Goal: Navigation & Orientation: Find specific page/section

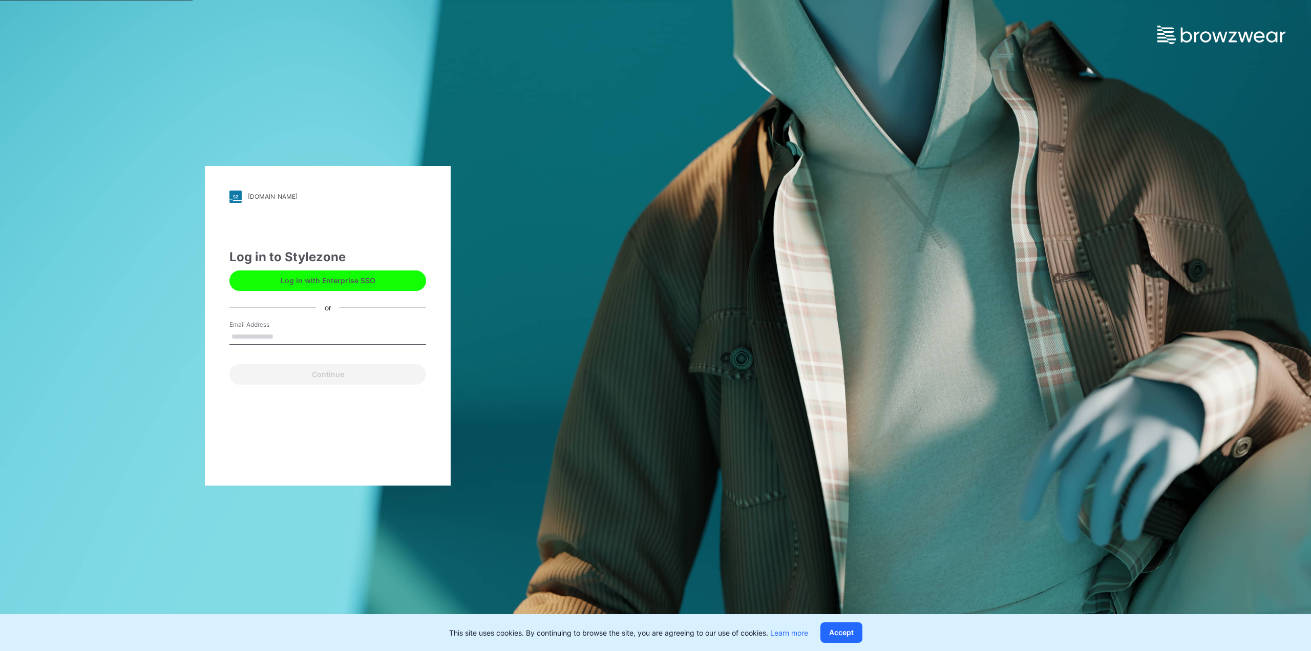
click at [352, 333] on input "Email Address" at bounding box center [327, 336] width 197 height 15
type input "**********"
click at [337, 372] on button "Continue" at bounding box center [327, 374] width 197 height 20
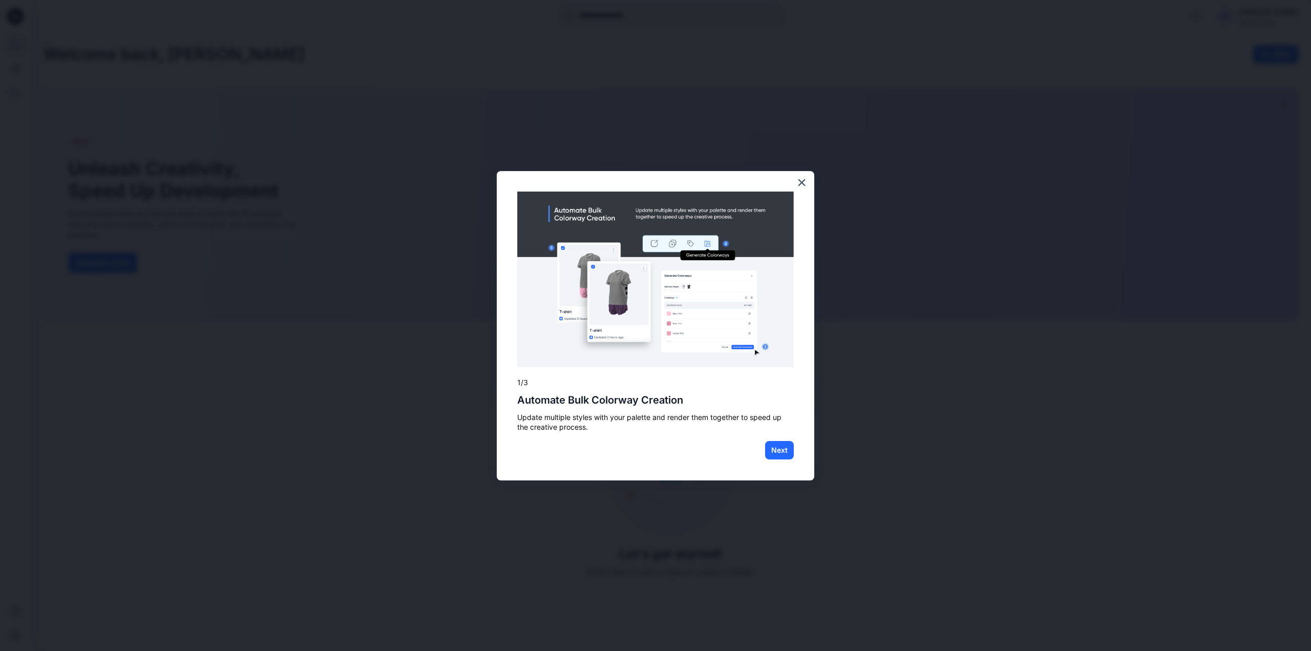
click at [515, 332] on div "× 1/3 Automate Bulk Colorway Creation Update multiple styles with your palette …" at bounding box center [655, 325] width 317 height 309
click at [783, 447] on button "Next" at bounding box center [779, 450] width 29 height 18
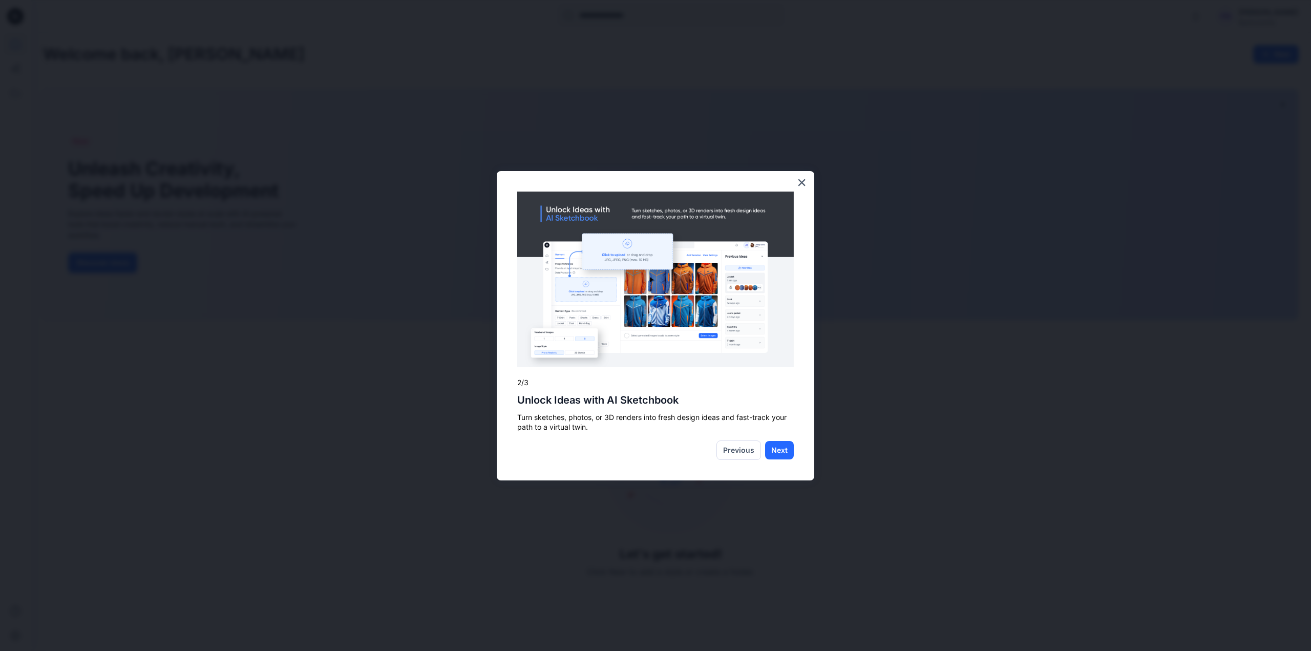
click at [785, 438] on div "× 2/3 Unlock Ideas with AI Sketchbook Turn sketches, photos, or 3D renders into…" at bounding box center [655, 325] width 317 height 309
click at [782, 446] on button "Next" at bounding box center [779, 450] width 29 height 18
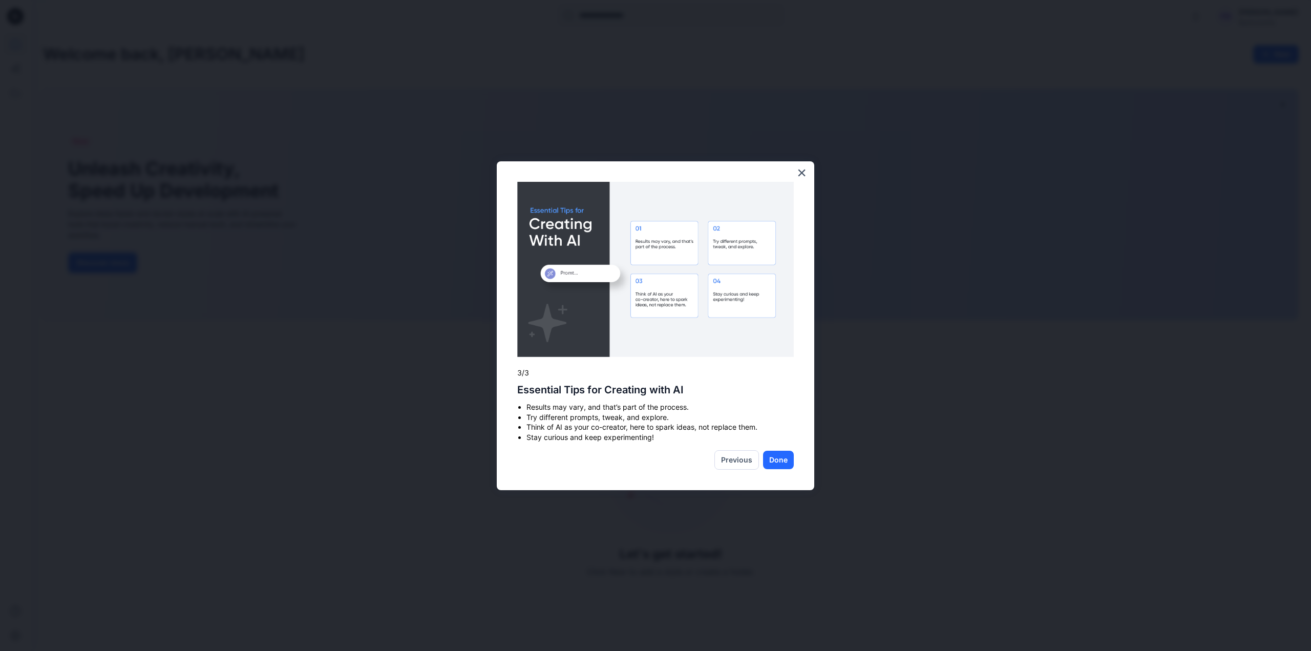
click at [782, 446] on div "× 3/3 Essential Tips for Creating with AI Results may vary, and that’s part of …" at bounding box center [655, 325] width 317 height 329
click at [776, 458] on button "Done" at bounding box center [778, 460] width 31 height 18
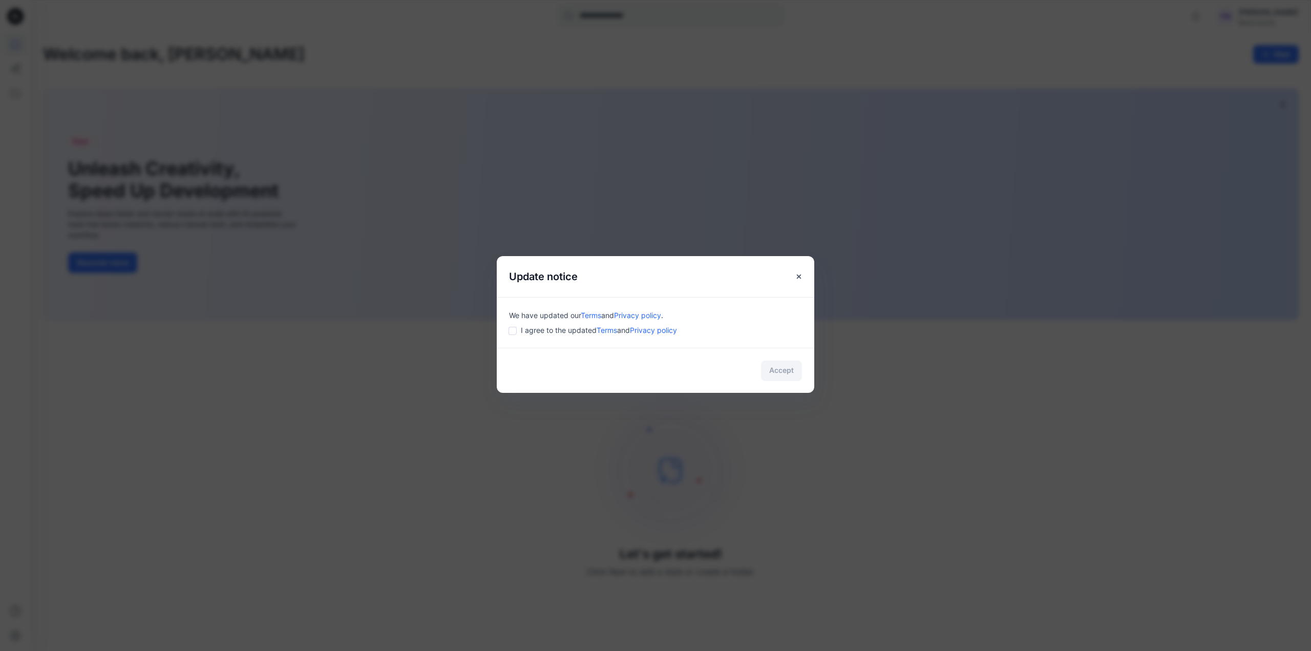
click at [517, 328] on div "I agree to the updated Terms and Privacy policy" at bounding box center [655, 330] width 293 height 11
click at [785, 376] on button "Accept" at bounding box center [781, 370] width 41 height 20
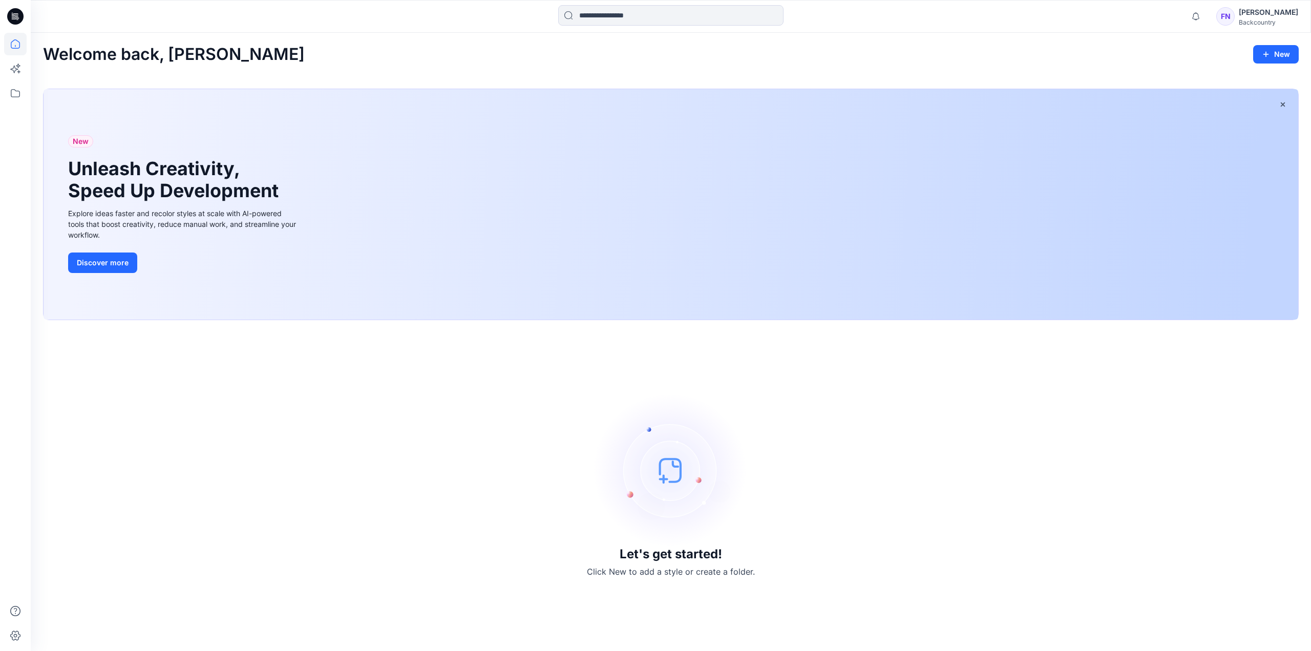
click at [15, 18] on icon at bounding box center [15, 16] width 16 height 16
click at [15, 15] on icon at bounding box center [15, 16] width 16 height 33
click at [1239, 12] on div "[PERSON_NAME]" at bounding box center [1267, 12] width 59 height 12
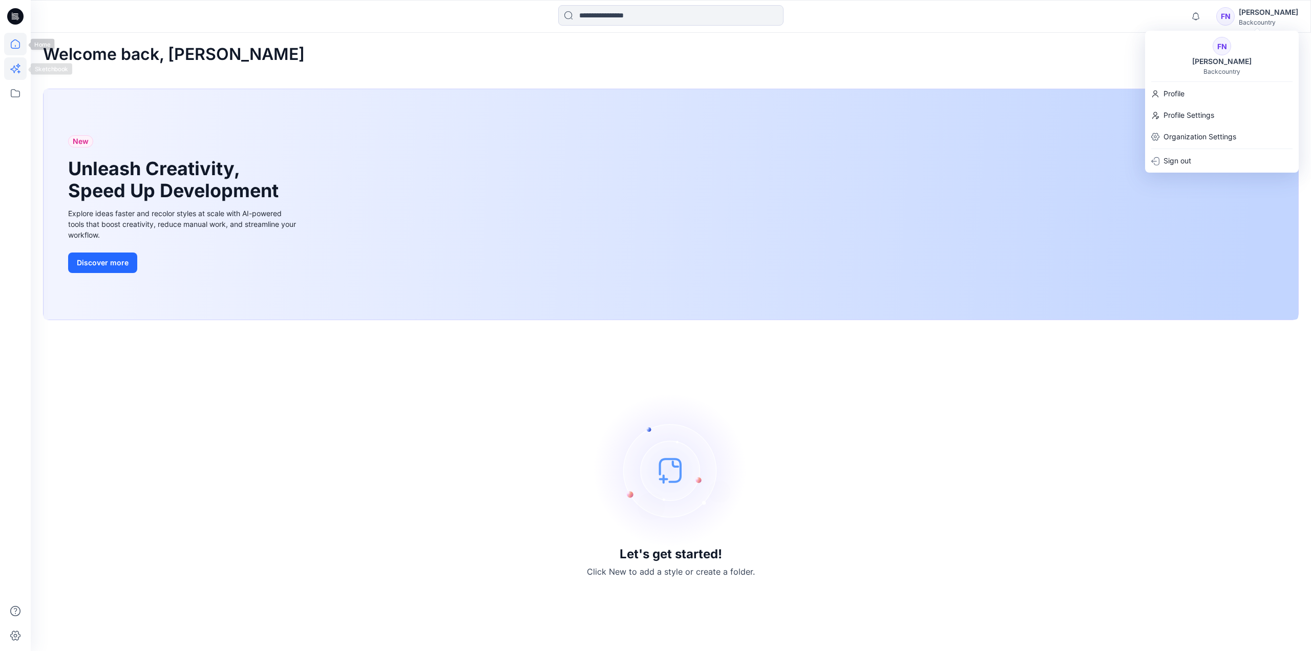
click at [14, 58] on icon at bounding box center [15, 68] width 23 height 23
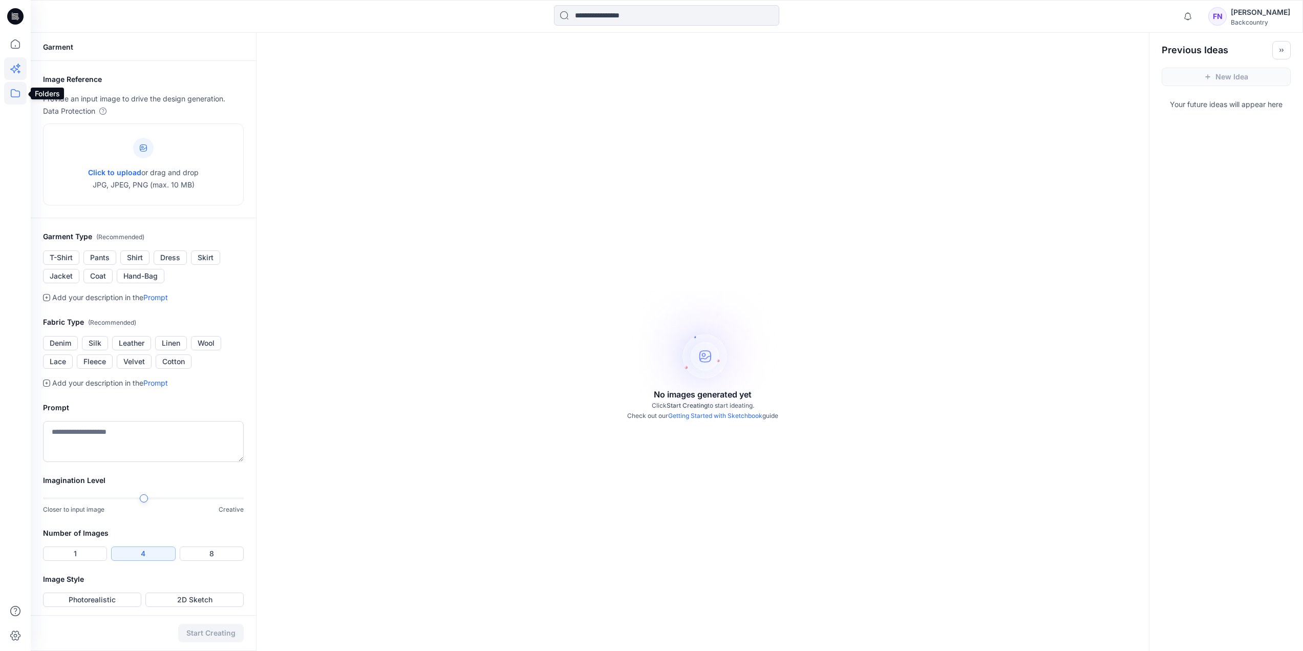
click at [18, 95] on icon at bounding box center [15, 93] width 23 height 23
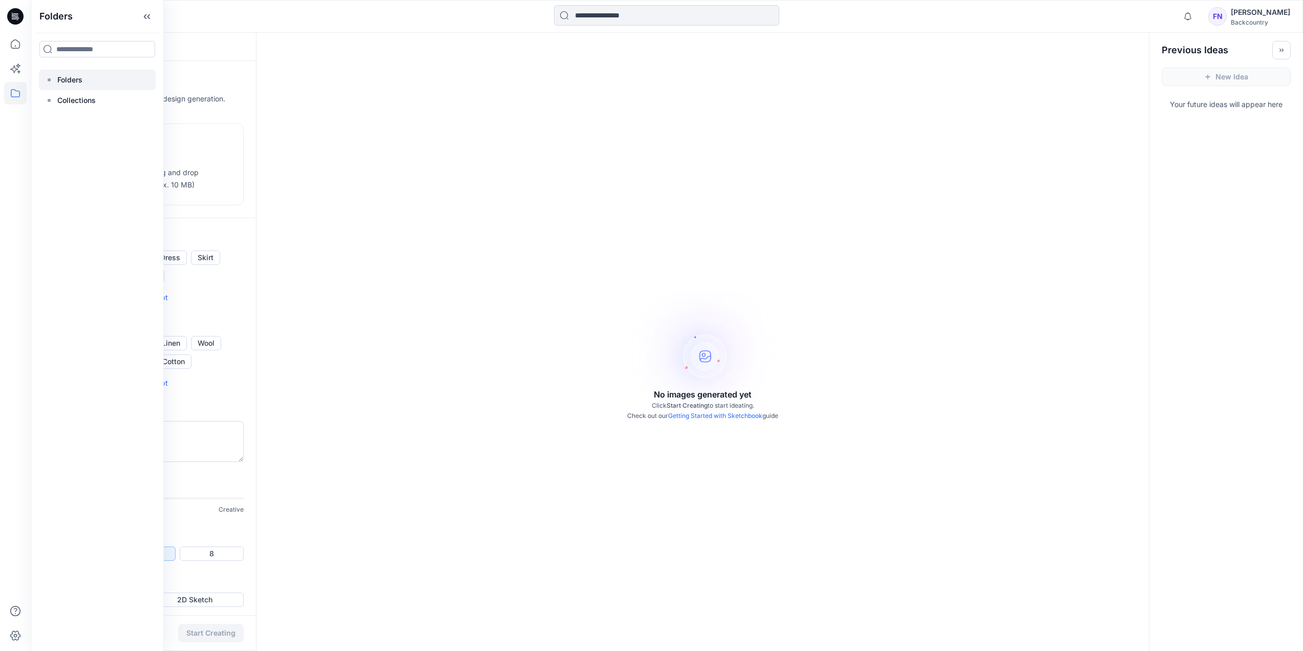
click at [81, 76] on p "Folders" at bounding box center [69, 80] width 25 height 12
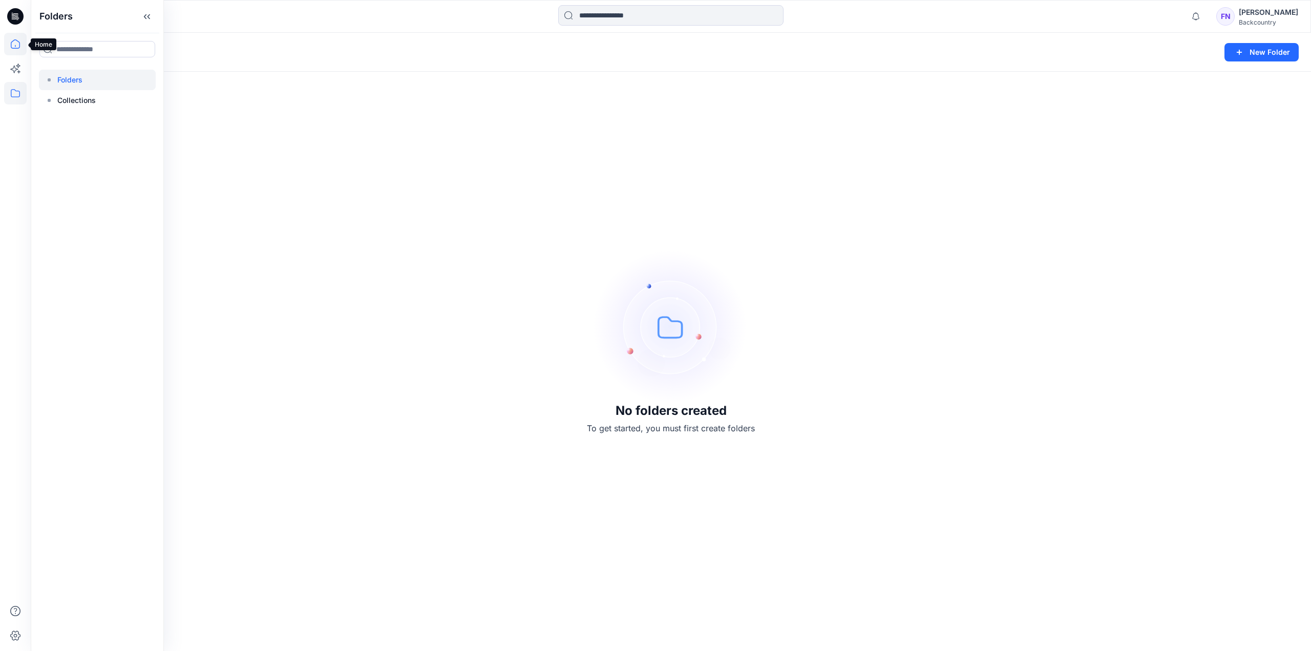
click at [15, 42] on icon at bounding box center [15, 44] width 23 height 23
